Goal: Information Seeking & Learning: Learn about a topic

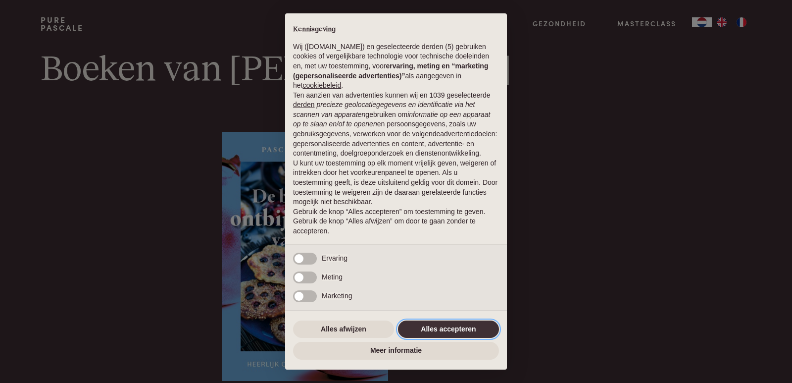
click at [446, 329] on button "Alles accepteren" at bounding box center [448, 329] width 101 height 18
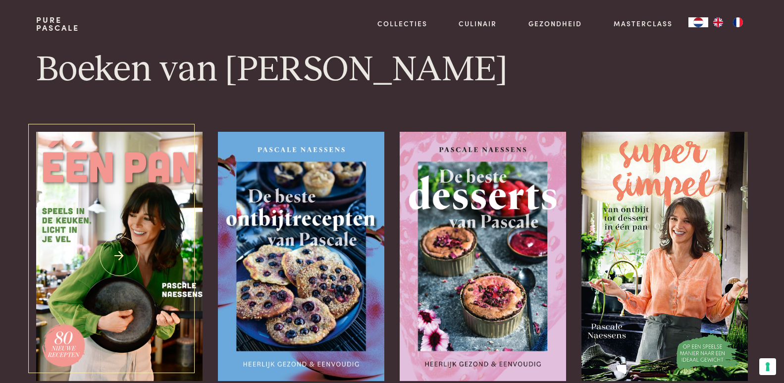
click at [119, 259] on img at bounding box center [119, 256] width 166 height 249
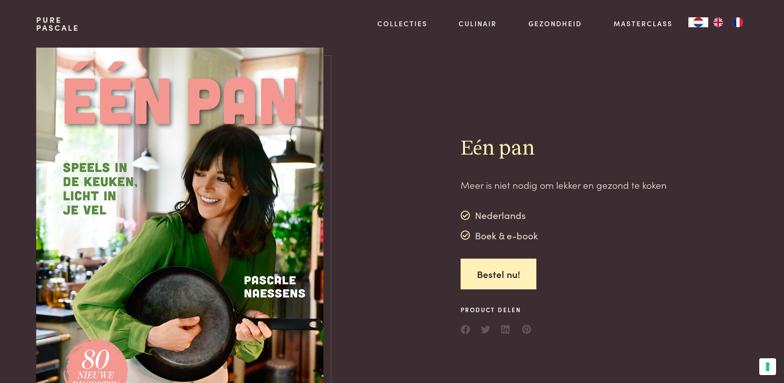
click at [275, 246] on img at bounding box center [179, 236] width 287 height 377
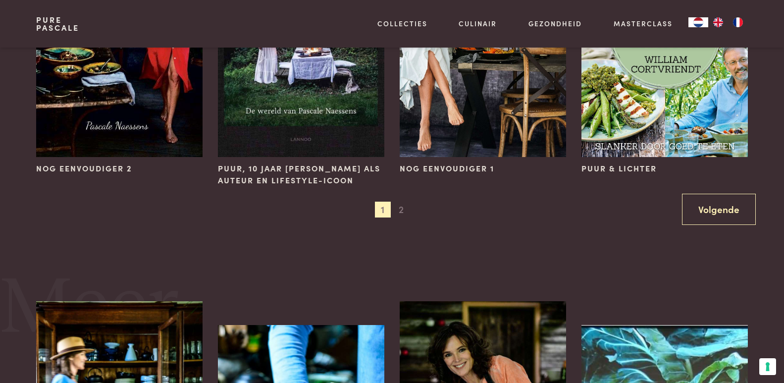
scroll to position [1040, 0]
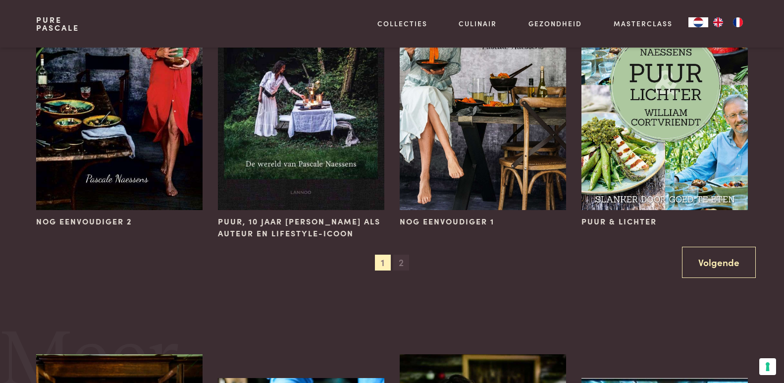
click at [403, 261] on span "2" at bounding box center [401, 263] width 16 height 16
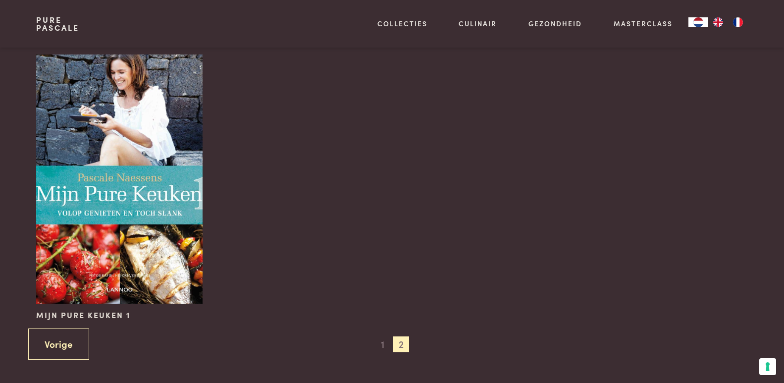
scroll to position [644, 0]
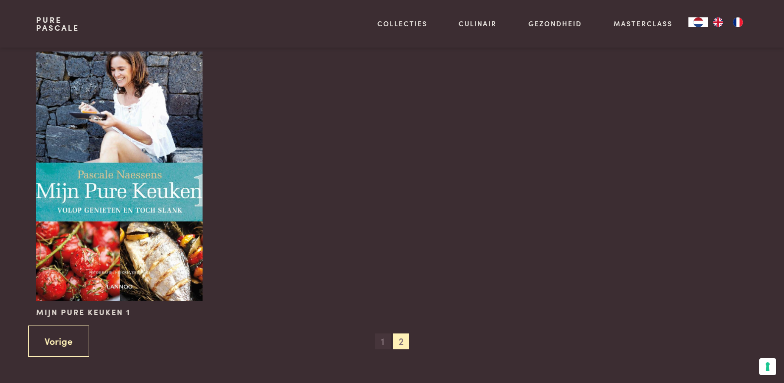
click at [379, 339] on span "1" at bounding box center [383, 341] width 16 height 16
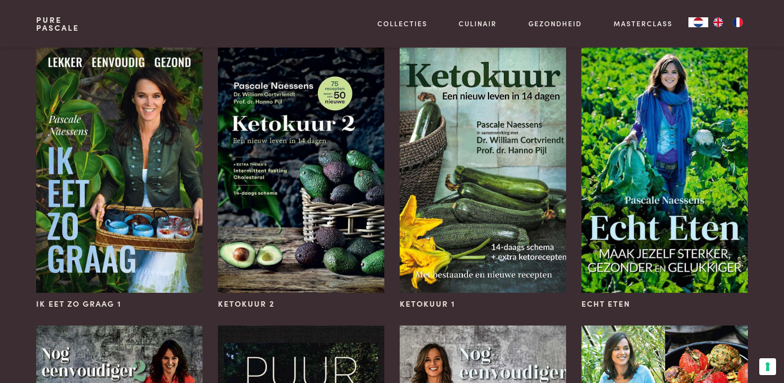
scroll to position [693, 0]
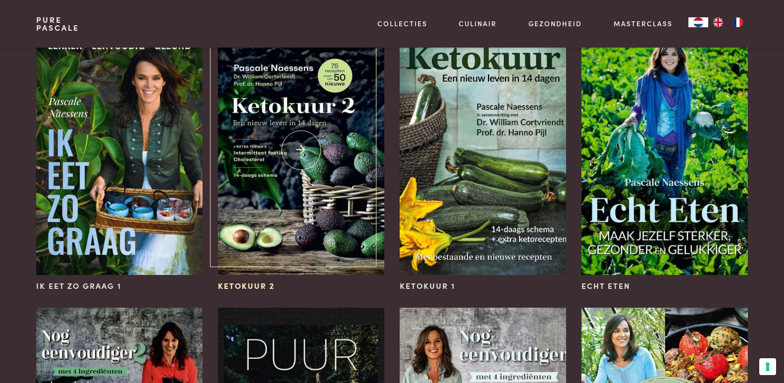
click at [292, 204] on img at bounding box center [301, 150] width 166 height 249
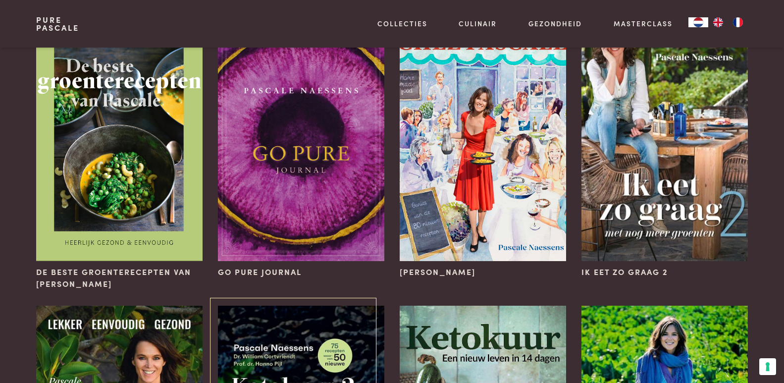
scroll to position [396, 0]
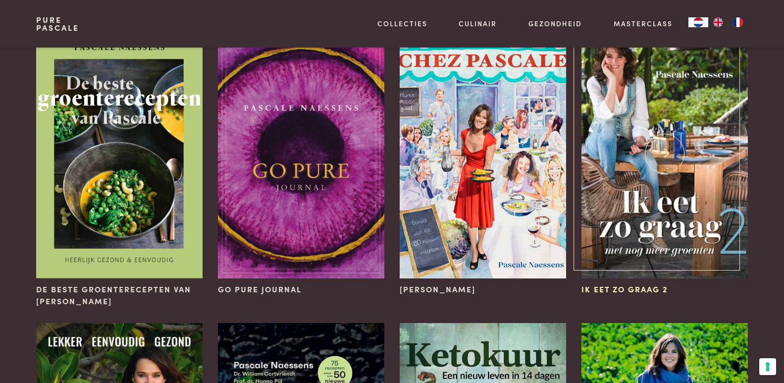
click at [644, 189] on img at bounding box center [664, 153] width 166 height 249
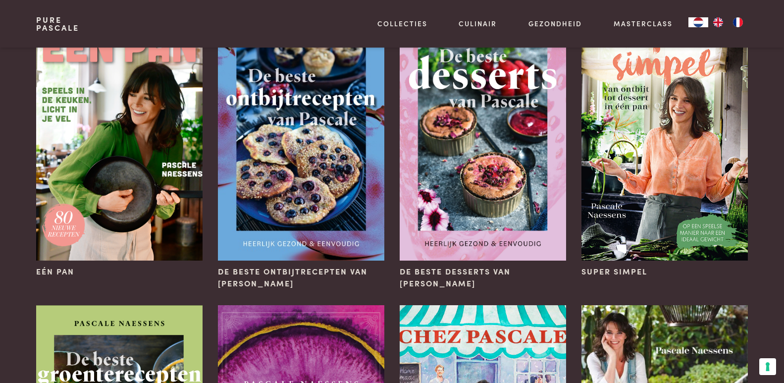
scroll to position [50, 0]
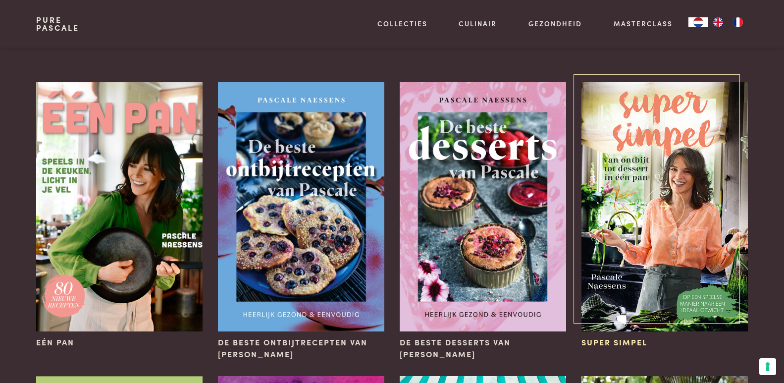
click at [647, 201] on img at bounding box center [664, 206] width 166 height 249
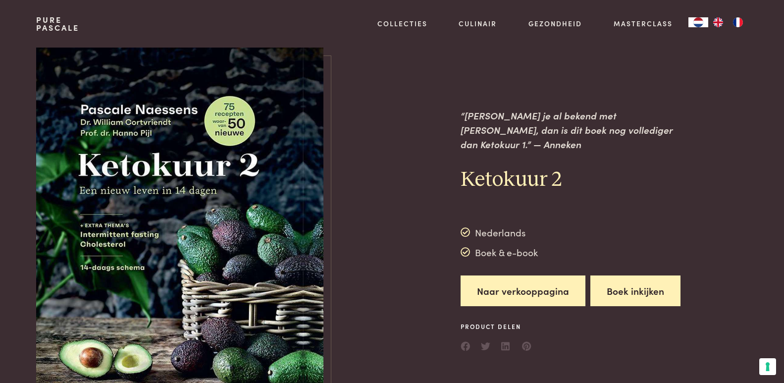
click at [625, 282] on button "Boek inkijken" at bounding box center [635, 290] width 90 height 31
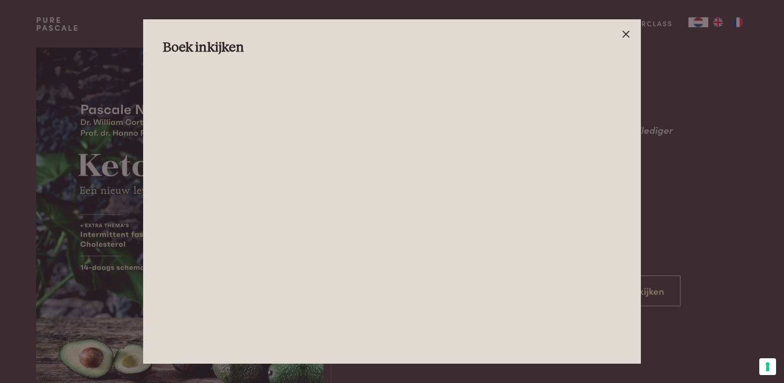
click at [623, 34] on icon at bounding box center [626, 34] width 12 height 12
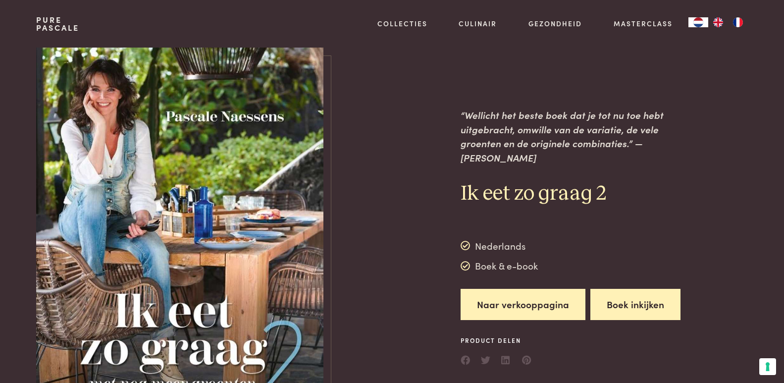
click at [625, 300] on button "Boek inkijken" at bounding box center [635, 304] width 90 height 31
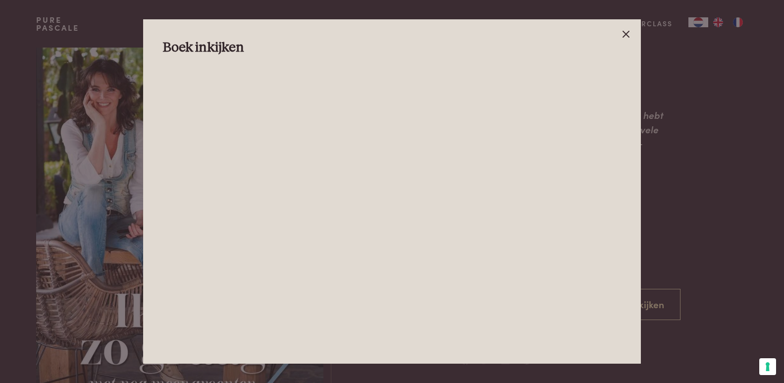
click at [629, 34] on icon at bounding box center [626, 34] width 12 height 12
